Goal: Task Accomplishment & Management: Use online tool/utility

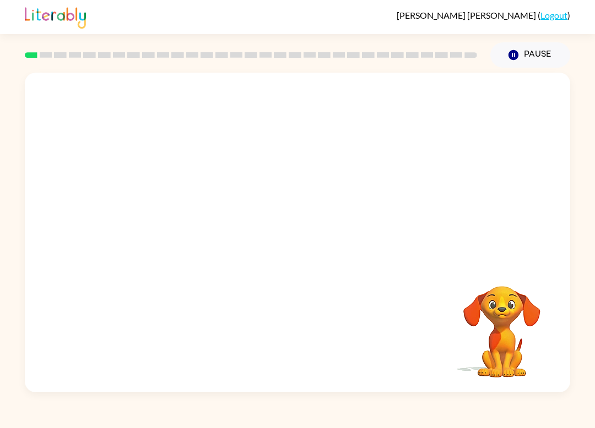
click at [318, 221] on div at bounding box center [297, 168] width 545 height 190
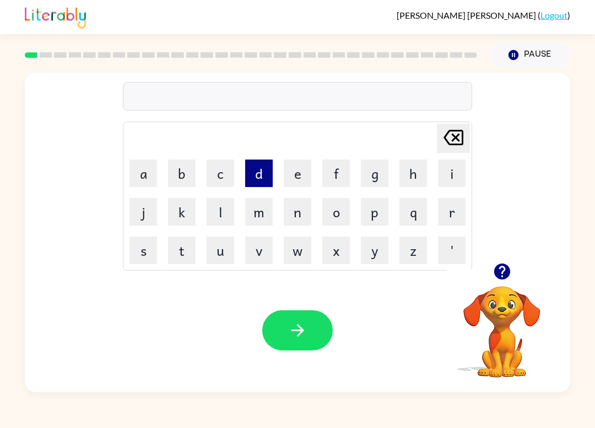
click at [255, 176] on button "d" at bounding box center [259, 174] width 28 height 28
click at [337, 215] on button "o" at bounding box center [336, 212] width 28 height 28
click at [459, 140] on icon at bounding box center [453, 137] width 20 height 15
click at [458, 140] on icon at bounding box center [453, 137] width 20 height 15
click at [503, 308] on video "Your browser must support playing .mp4 files to use Literably. Please try using…" at bounding box center [501, 324] width 110 height 110
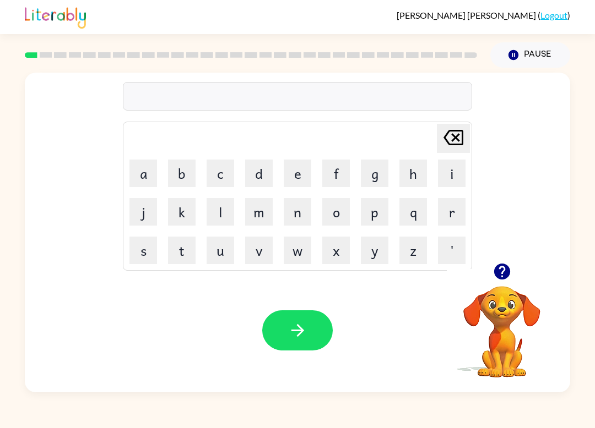
click at [504, 273] on icon "button" at bounding box center [501, 272] width 16 height 16
click at [497, 279] on icon "button" at bounding box center [501, 272] width 16 height 16
click at [516, 61] on icon "Pause" at bounding box center [513, 55] width 12 height 12
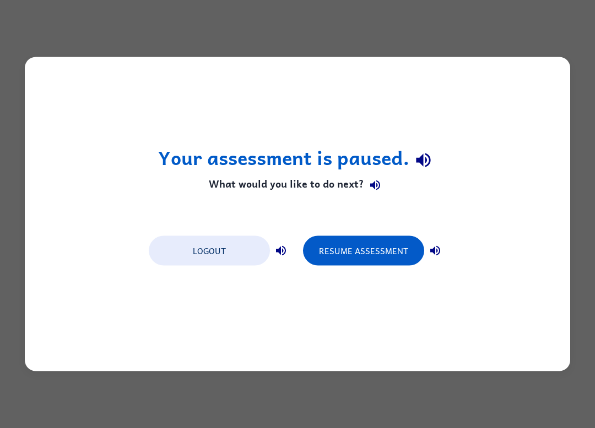
click at [574, 150] on div "Your assessment is paused. What would you like to do next? Logout Resume Assess…" at bounding box center [297, 214] width 595 height 428
click at [579, 156] on div "Your assessment is paused. What would you like to do next? Logout Resume Assess…" at bounding box center [297, 214] width 595 height 428
click at [569, 176] on div "Your assessment is paused. What would you like to do next? Logout Resume Assess…" at bounding box center [297, 214] width 545 height 314
click at [569, 175] on div "Your assessment is paused. What would you like to do next? Logout Resume Assess…" at bounding box center [297, 214] width 545 height 314
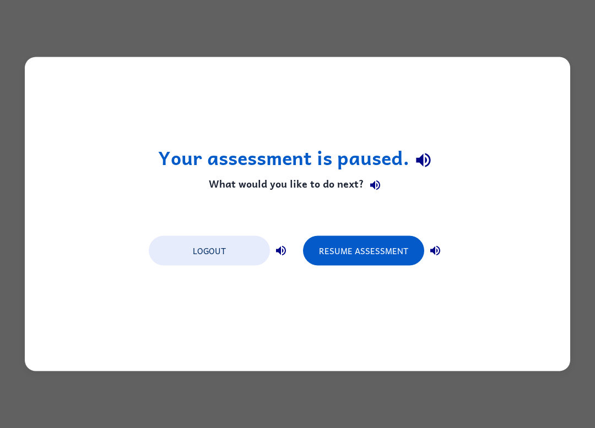
click at [519, 367] on div "Your assessment is paused. What would you like to do next? Logout Resume Assess…" at bounding box center [297, 214] width 545 height 314
click at [580, 73] on div "Your assessment is paused. What would you like to do next? Logout Resume Assess…" at bounding box center [297, 214] width 595 height 428
click at [342, 243] on button "Resume Assessment" at bounding box center [363, 251] width 121 height 30
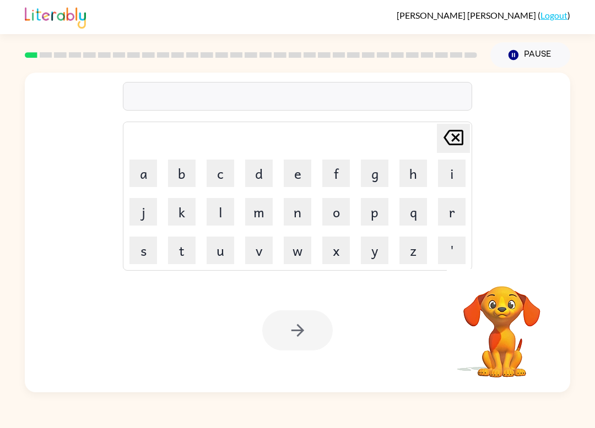
click at [510, 325] on video "Your browser must support playing .mp4 files to use Literably. Please try using…" at bounding box center [501, 324] width 110 height 110
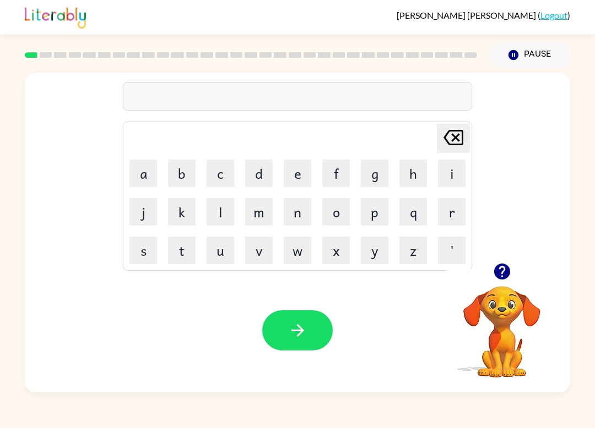
click at [510, 281] on icon "button" at bounding box center [501, 271] width 19 height 19
click at [255, 173] on button "d" at bounding box center [259, 174] width 28 height 28
click at [338, 215] on button "o" at bounding box center [336, 212] width 28 height 28
click at [377, 177] on button "g" at bounding box center [375, 174] width 28 height 28
click at [314, 330] on button "button" at bounding box center [297, 331] width 70 height 40
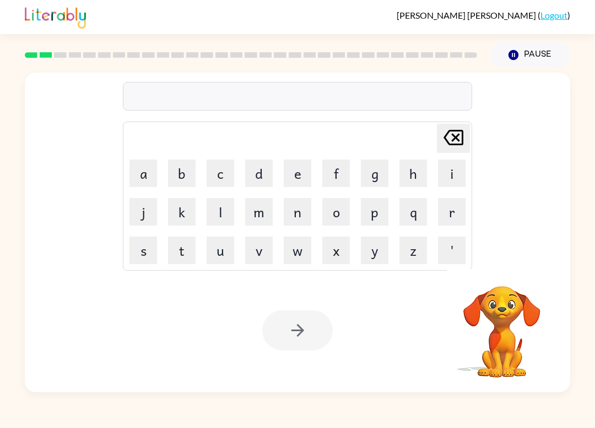
click at [506, 323] on video "Your browser must support playing .mp4 files to use Literably. Please try using…" at bounding box center [501, 324] width 110 height 110
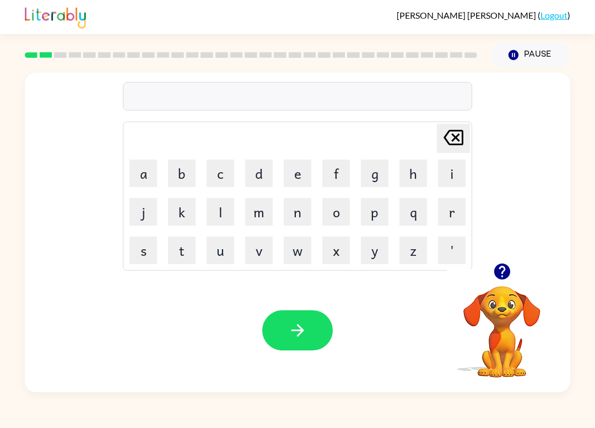
click at [505, 321] on video "Your browser must support playing .mp4 files to use Literably. Please try using…" at bounding box center [501, 324] width 110 height 110
click at [505, 297] on video "Your browser must support playing .mp4 files to use Literably. Please try using…" at bounding box center [501, 324] width 110 height 110
click at [499, 264] on icon "button" at bounding box center [501, 271] width 19 height 19
click at [141, 217] on button "j" at bounding box center [143, 212] width 28 height 28
click at [340, 211] on button "o" at bounding box center [336, 212] width 28 height 28
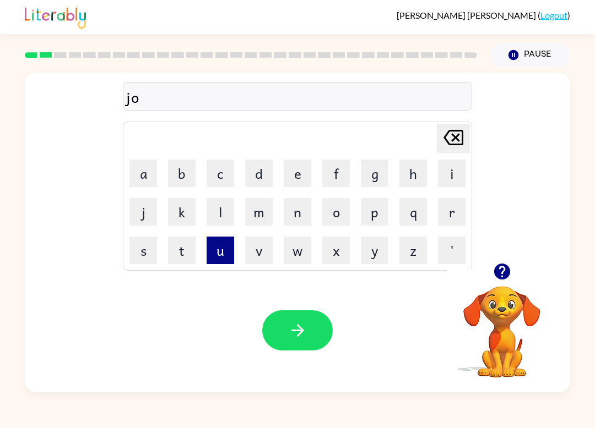
click at [215, 256] on button "u" at bounding box center [220, 251] width 28 height 28
click at [301, 214] on button "n" at bounding box center [298, 212] width 28 height 28
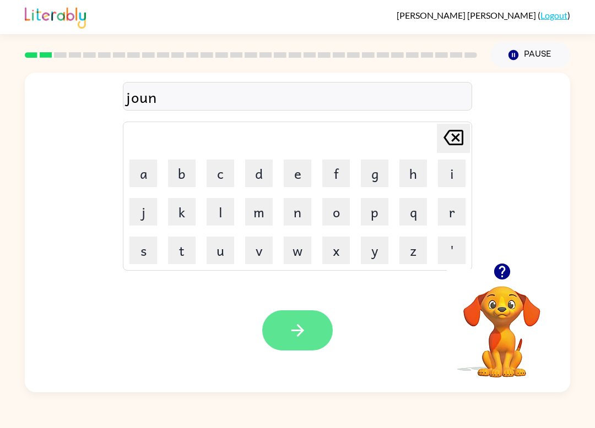
click at [317, 323] on button "button" at bounding box center [297, 331] width 70 height 40
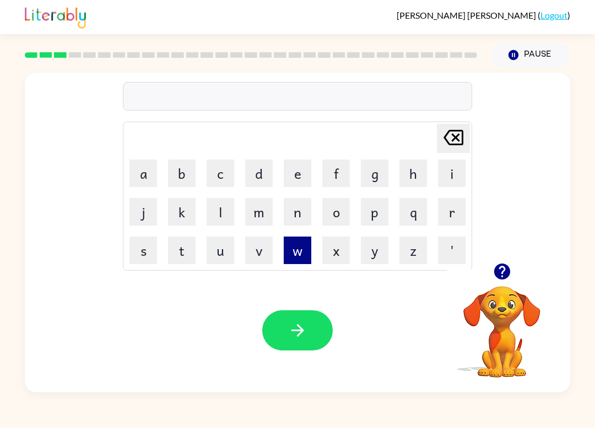
click at [296, 250] on button "w" at bounding box center [298, 251] width 28 height 28
click at [454, 174] on button "i" at bounding box center [452, 174] width 28 height 28
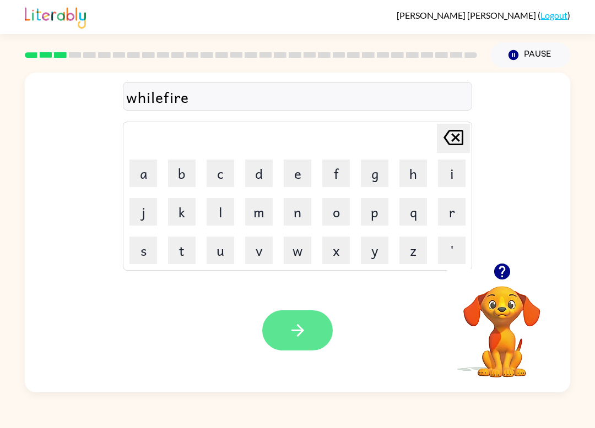
click at [298, 316] on button "button" at bounding box center [297, 331] width 70 height 40
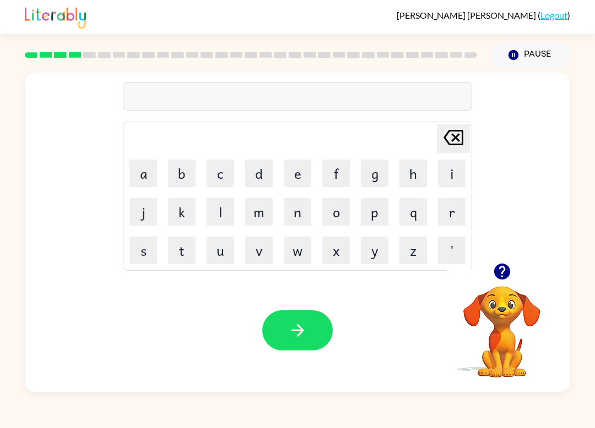
click at [503, 270] on icon "button" at bounding box center [501, 271] width 19 height 19
click at [506, 274] on icon "button" at bounding box center [501, 272] width 16 height 16
click at [322, 345] on button "button" at bounding box center [297, 331] width 70 height 40
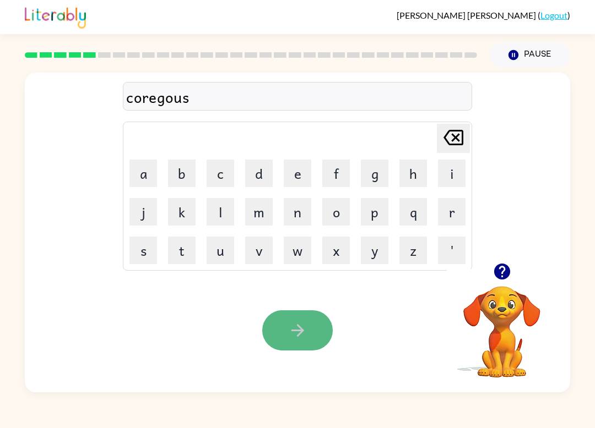
click at [309, 331] on button "button" at bounding box center [297, 331] width 70 height 40
click at [315, 333] on button "button" at bounding box center [297, 331] width 70 height 40
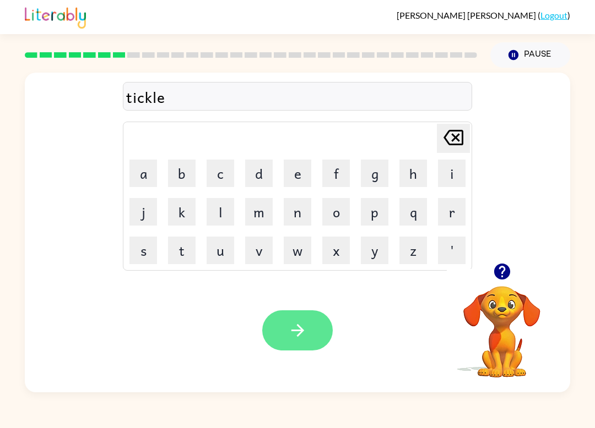
click at [295, 329] on icon "button" at bounding box center [297, 330] width 19 height 19
click at [300, 332] on icon "button" at bounding box center [297, 330] width 19 height 19
click at [299, 332] on icon "button" at bounding box center [297, 330] width 19 height 19
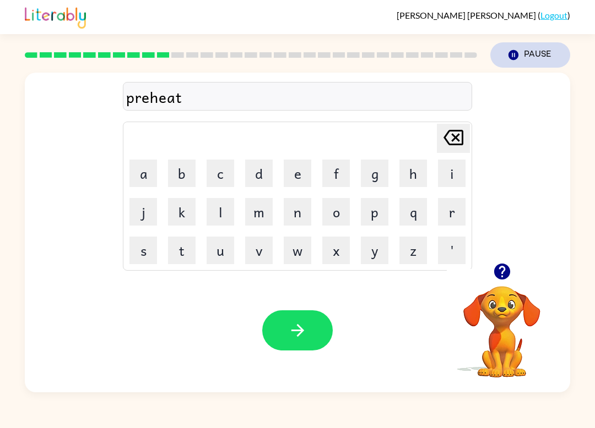
click at [536, 58] on button "Pause Pause" at bounding box center [530, 54] width 80 height 25
